Goal: Navigation & Orientation: Find specific page/section

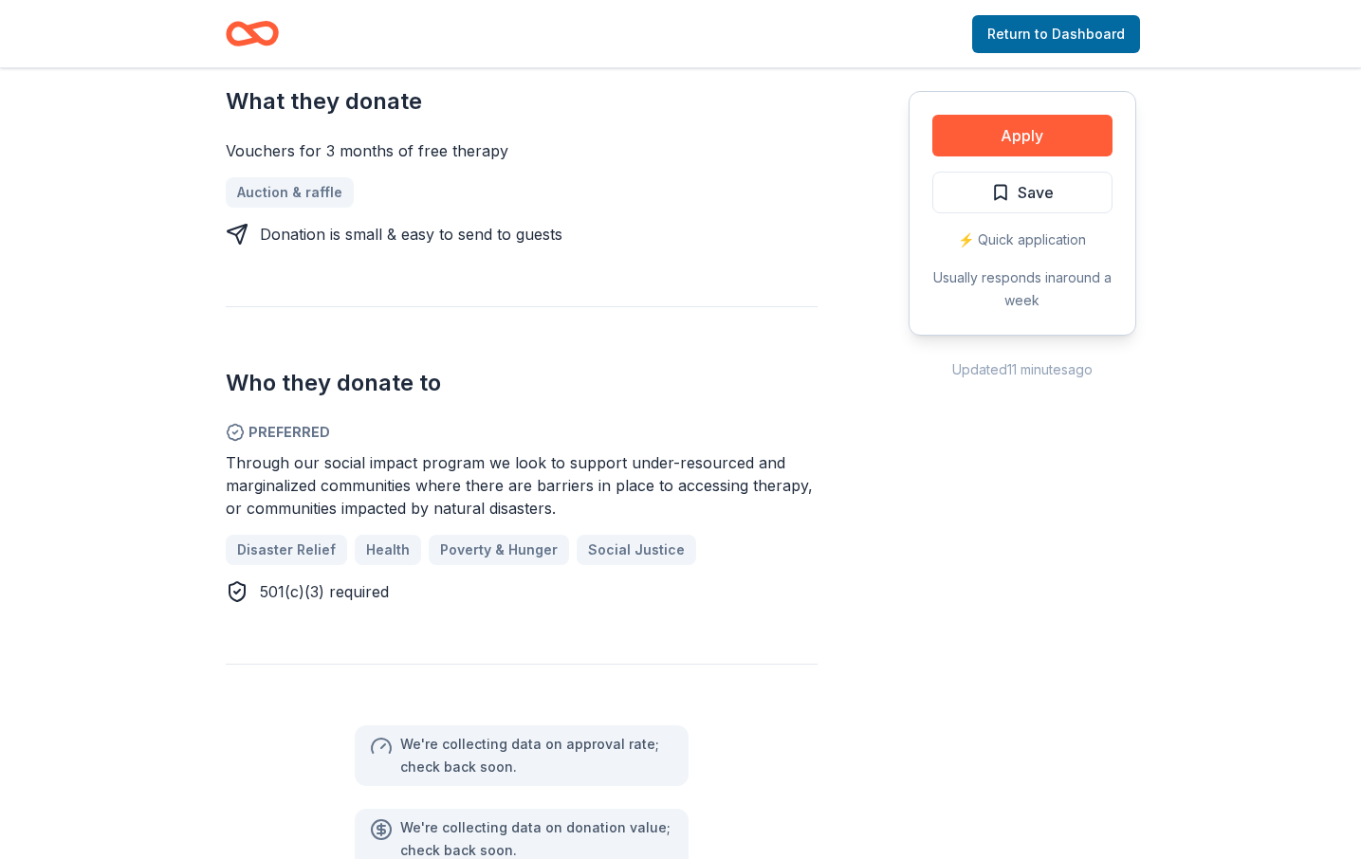
scroll to position [833, 0]
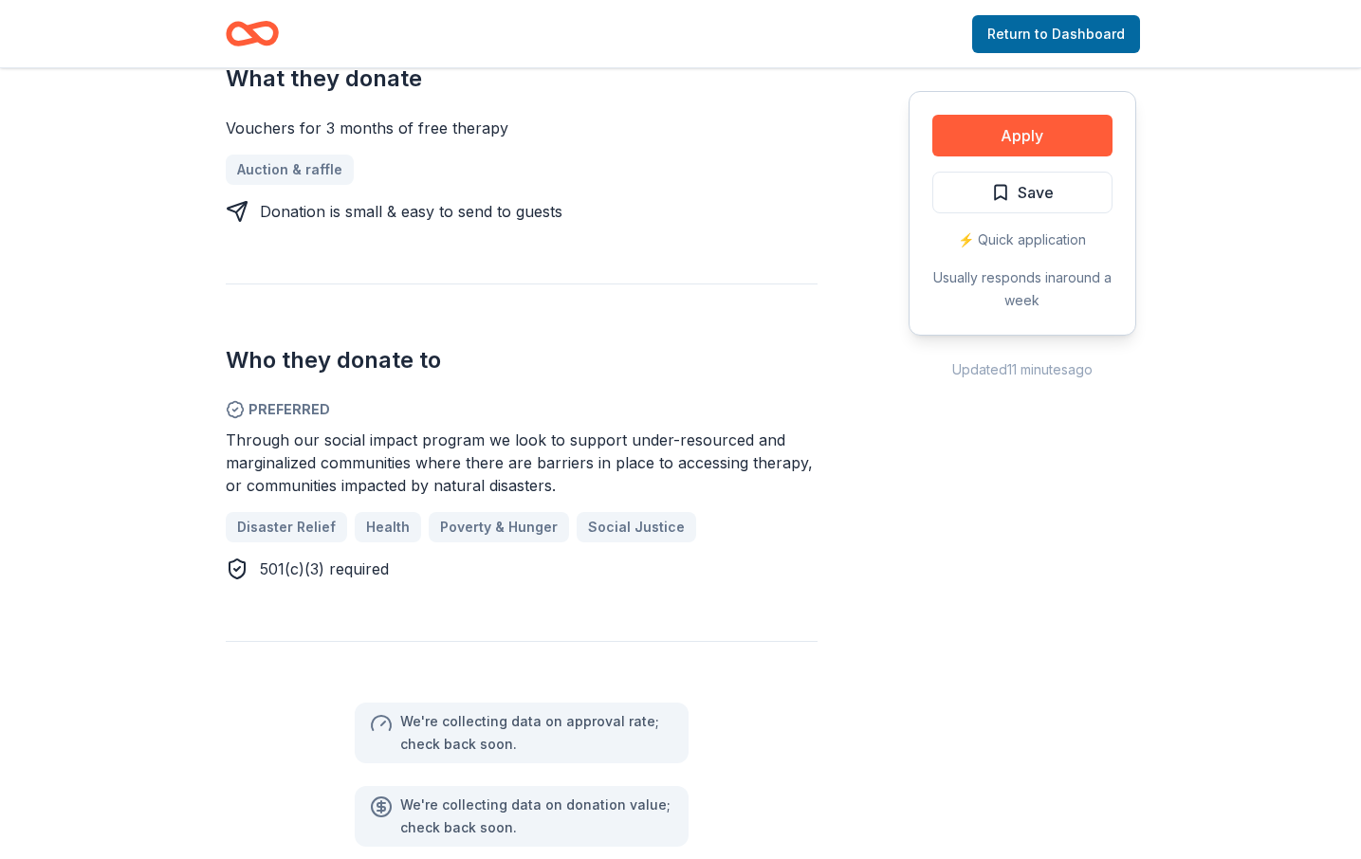
click at [298, 168] on div "Auction & raffle" at bounding box center [522, 170] width 592 height 30
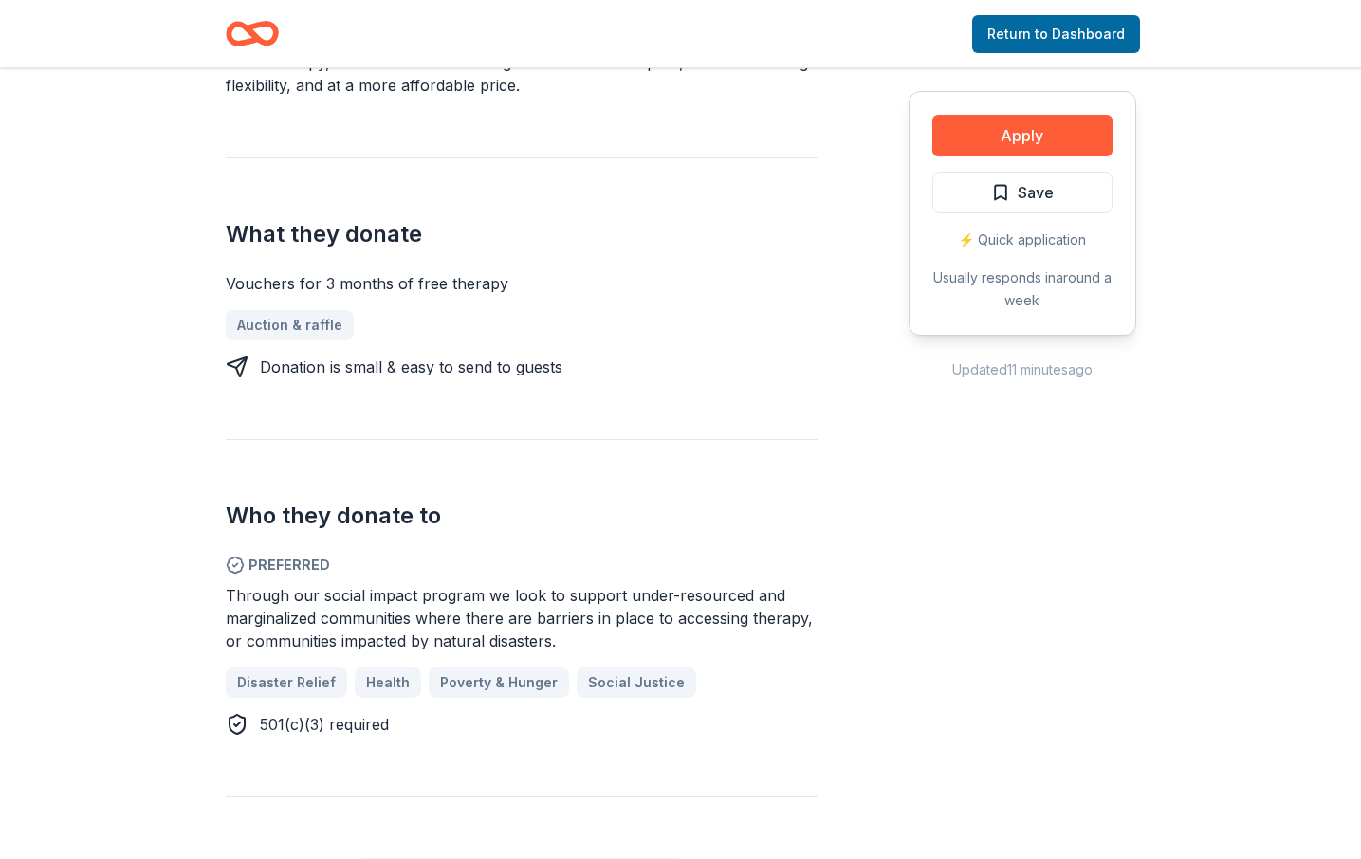
scroll to position [675, 0]
